Goal: Navigation & Orientation: Find specific page/section

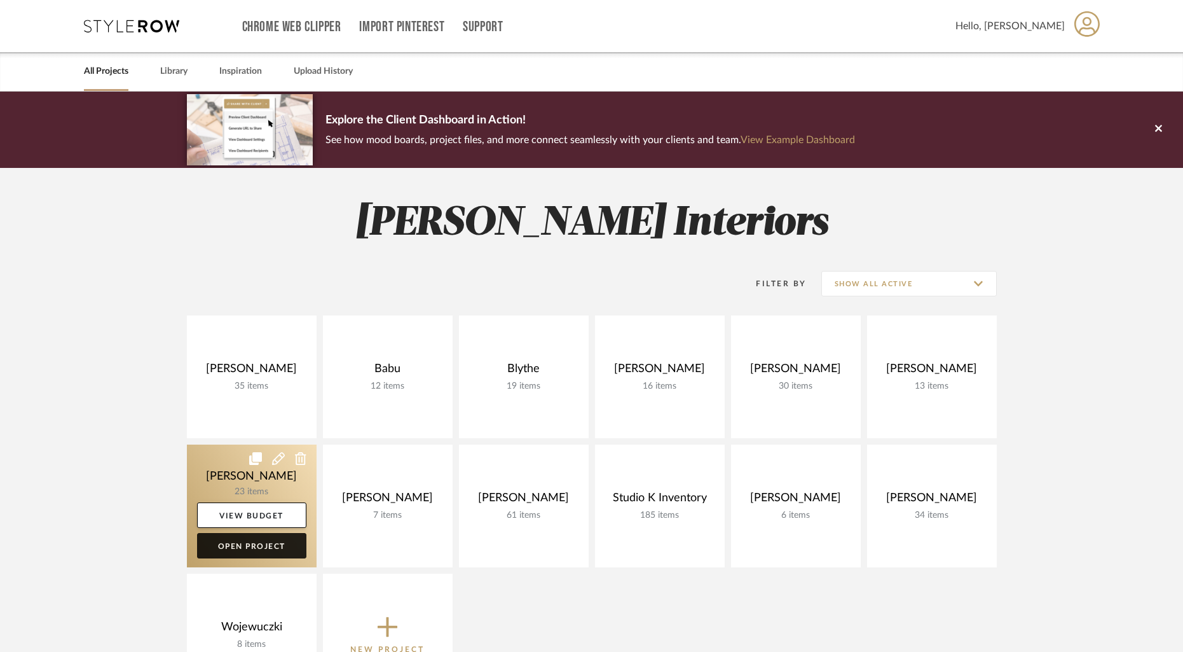
click at [256, 544] on link "Open Project" at bounding box center [251, 545] width 109 height 25
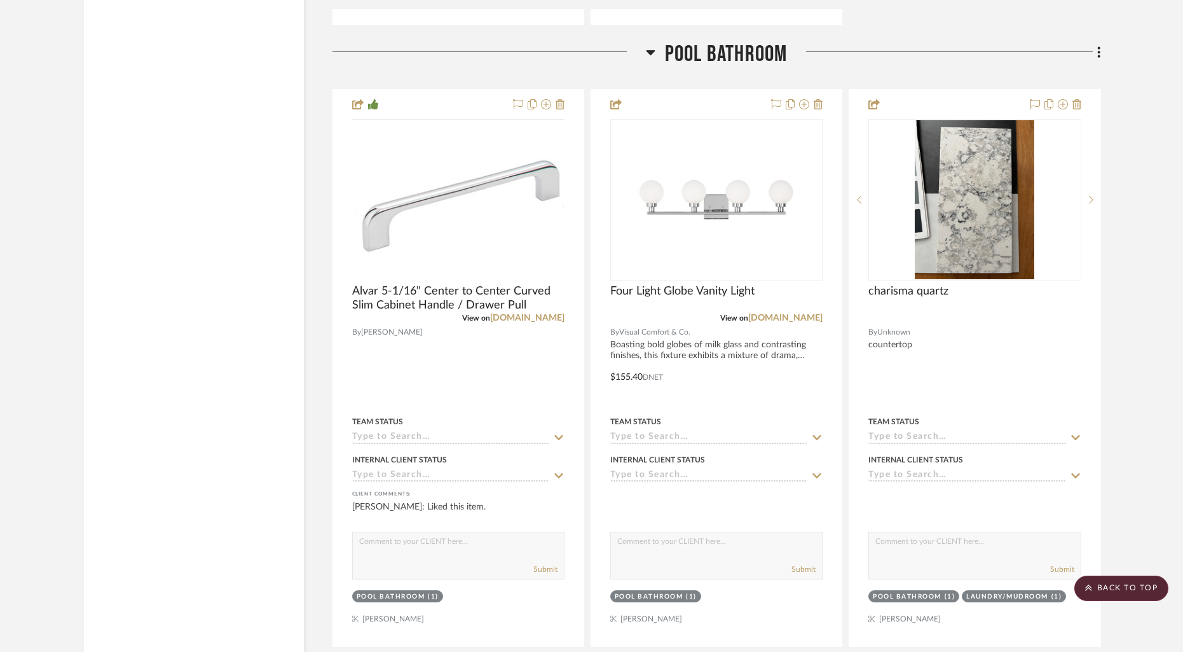
scroll to position [3281, 0]
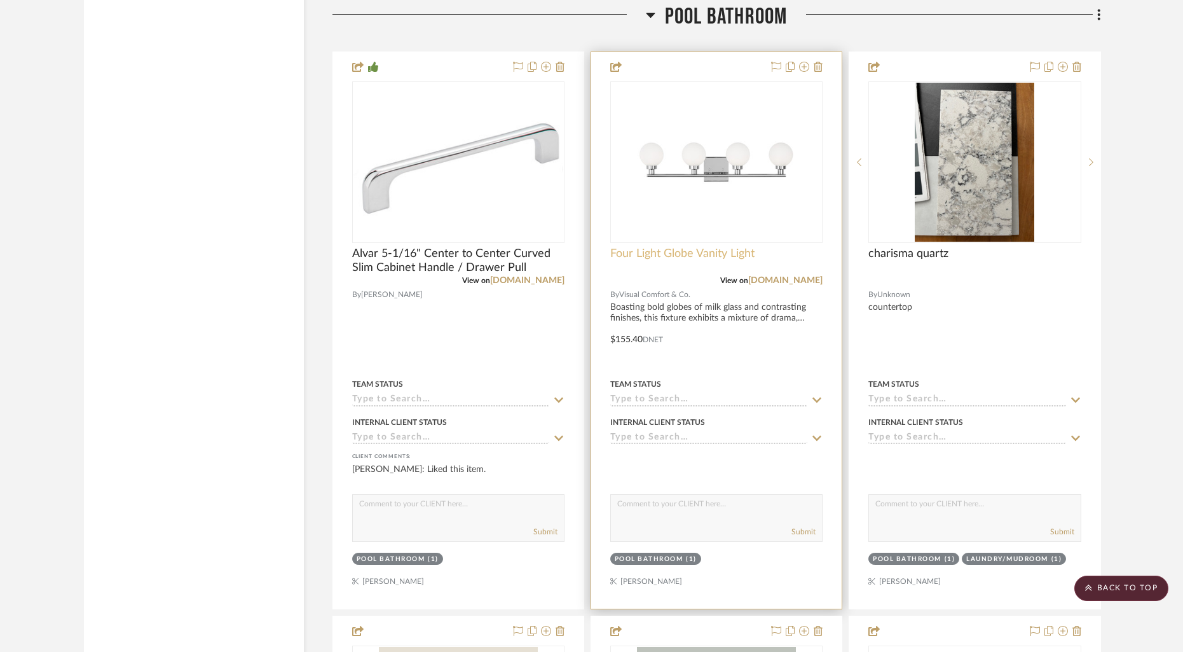
click at [681, 247] on span "Four Light Globe Vanity Light" at bounding box center [682, 254] width 144 height 14
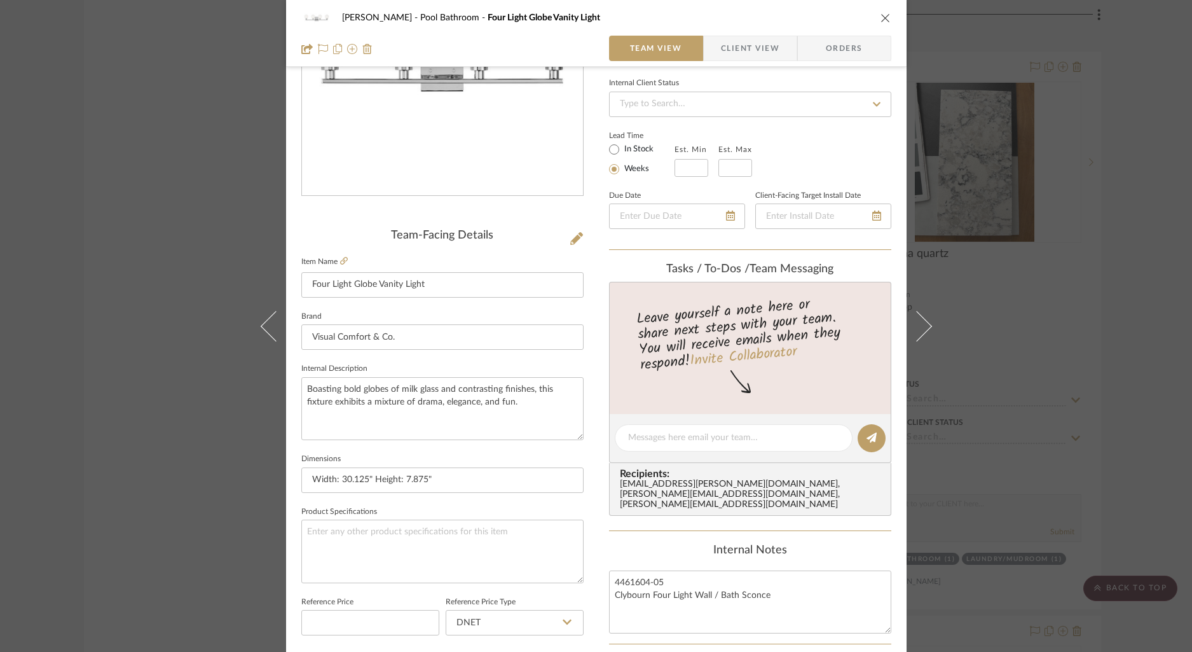
scroll to position [207, 0]
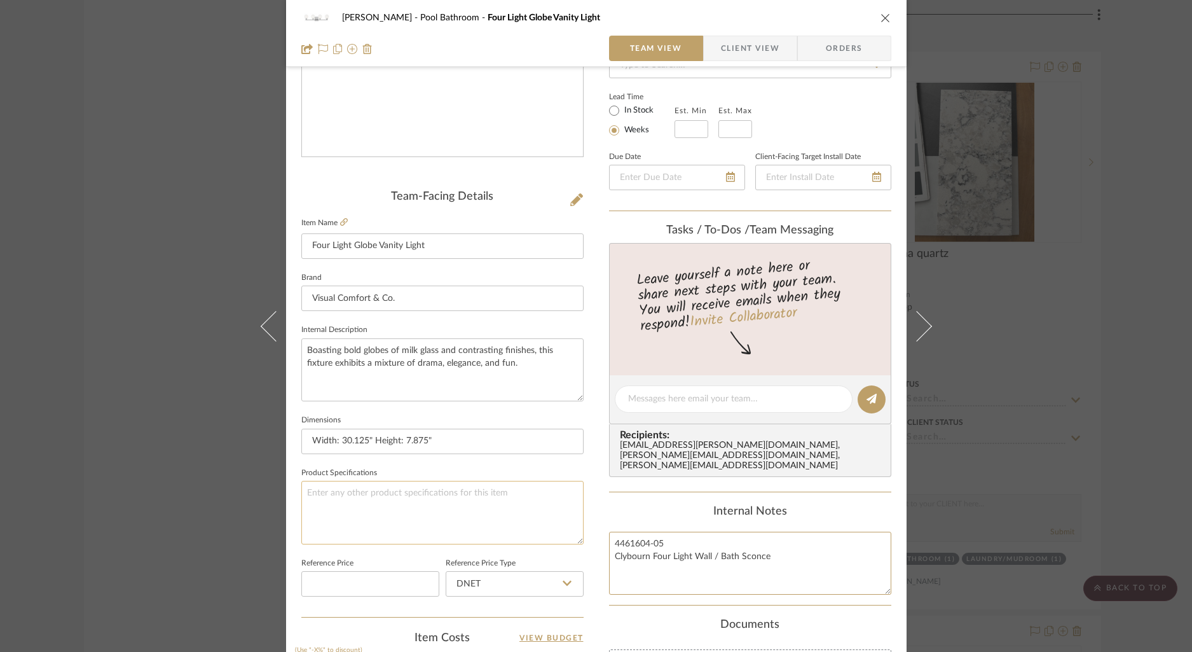
drag, startPoint x: 673, startPoint y: 537, endPoint x: 566, endPoint y: 531, distance: 106.9
click at [566, 531] on div "[PERSON_NAME] Pool Bathroom Four Light Globe Vanity Light Team View Client View…" at bounding box center [596, 390] width 620 height 1174
drag, startPoint x: 880, startPoint y: 17, endPoint x: 470, endPoint y: 61, distance: 413.0
click at [880, 17] on icon "close" at bounding box center [885, 18] width 10 height 10
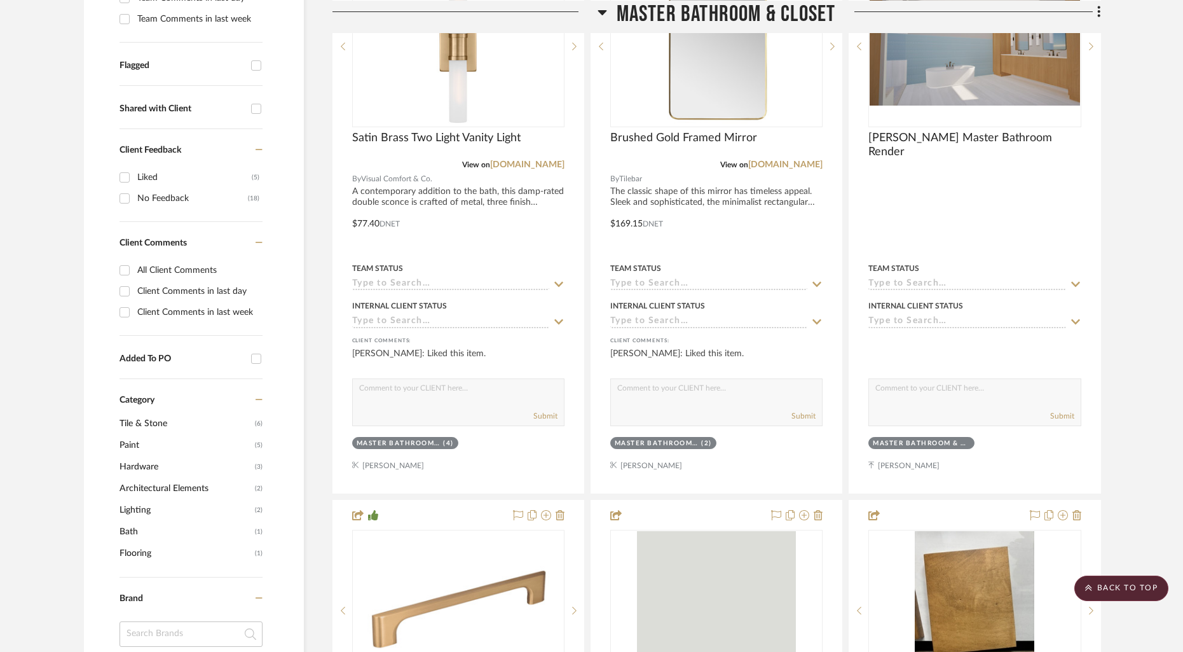
scroll to position [0, 0]
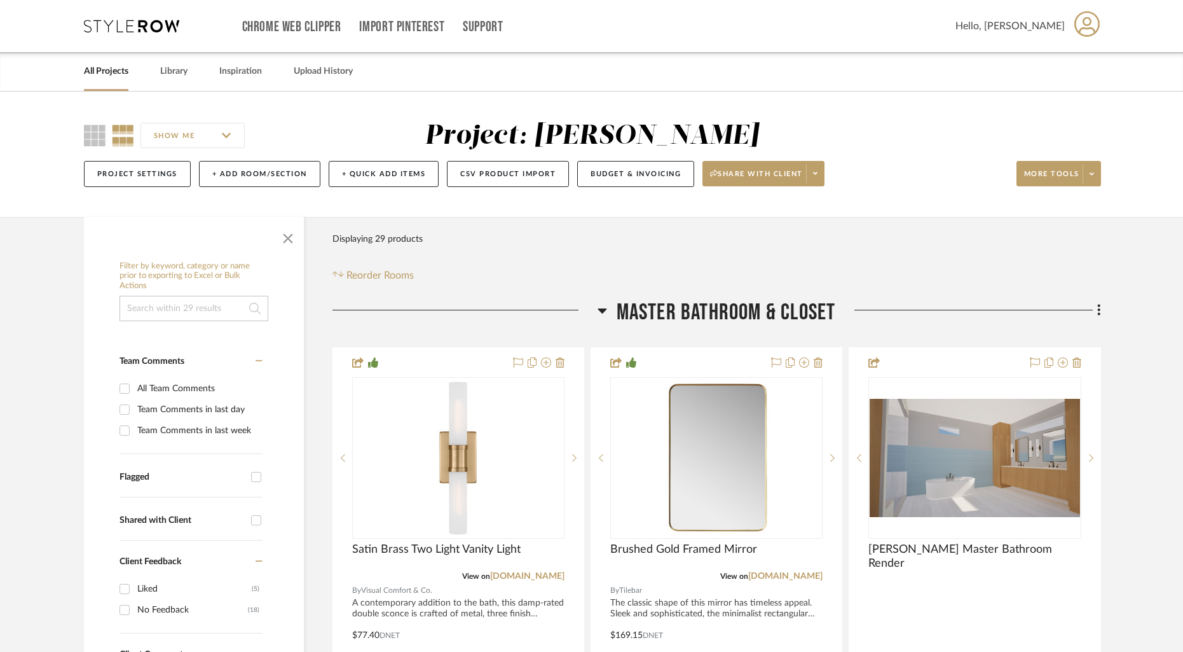
click at [118, 76] on link "All Projects" at bounding box center [106, 71] width 44 height 17
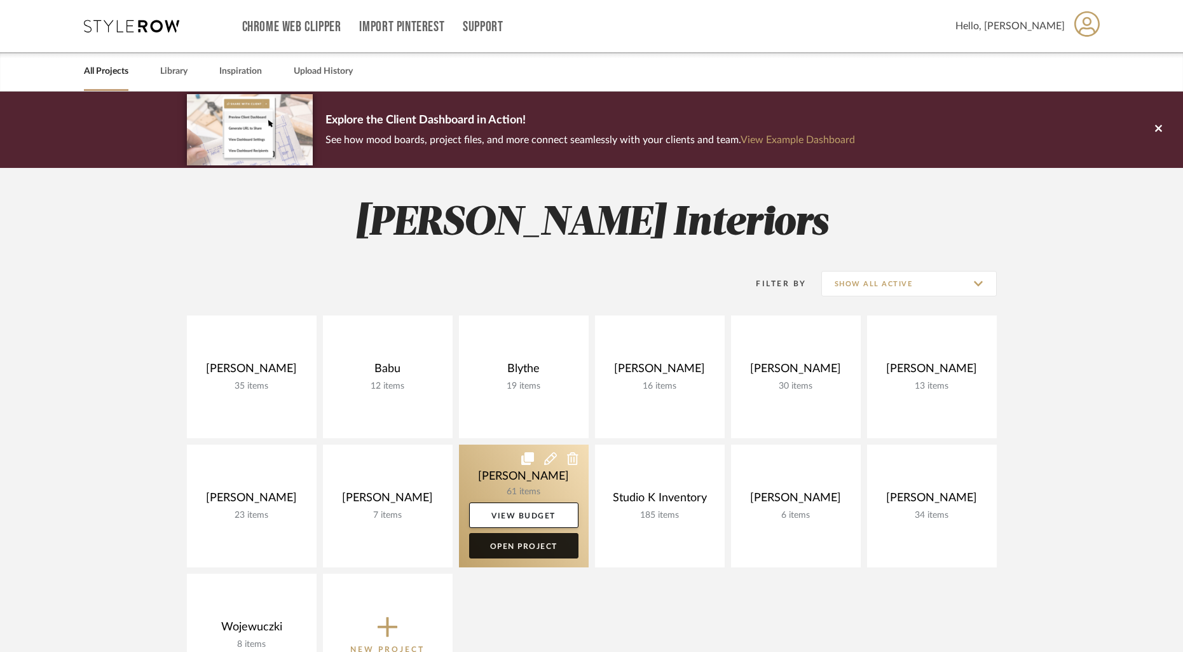
click at [530, 547] on link "Open Project" at bounding box center [523, 545] width 109 height 25
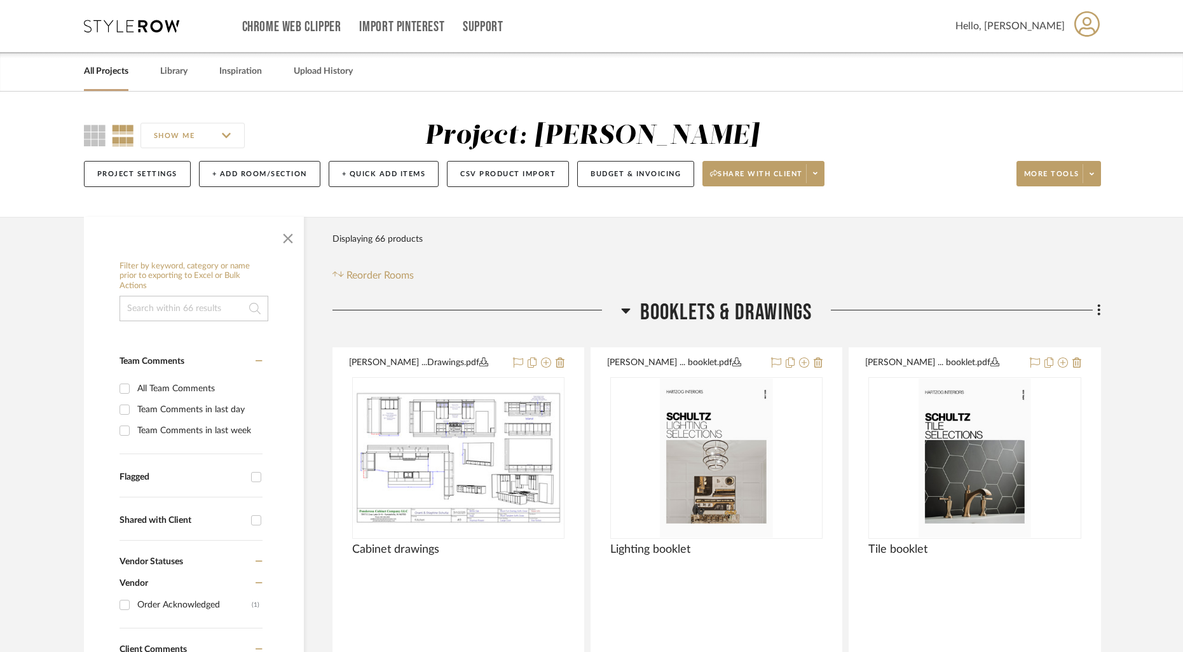
click at [116, 74] on link "All Projects" at bounding box center [106, 71] width 44 height 17
